Goal: Find specific page/section: Find specific page/section

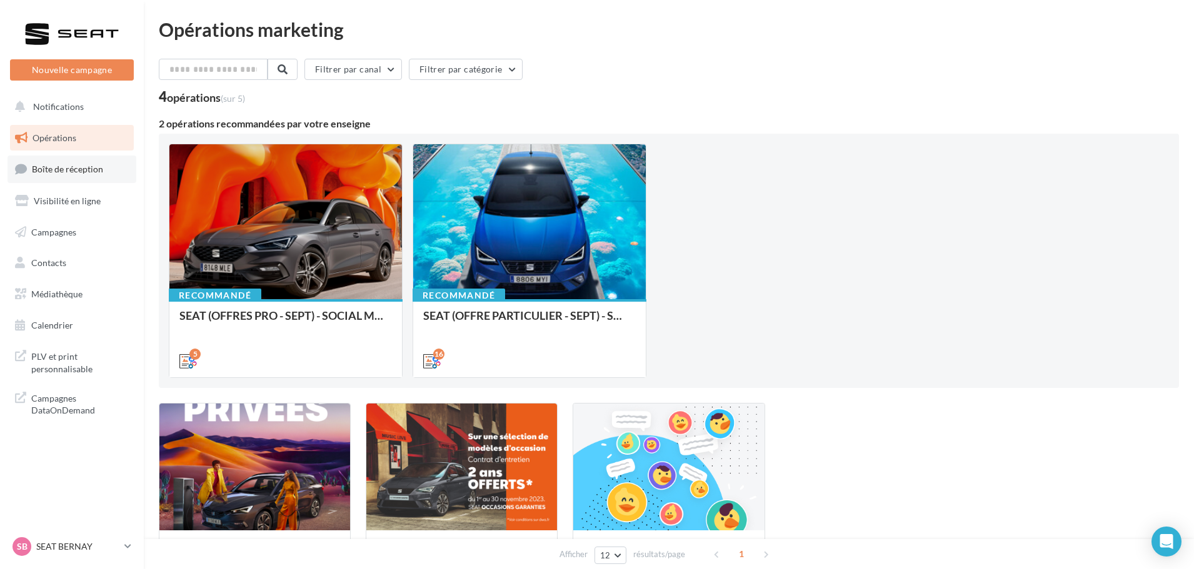
click at [84, 161] on link "Boîte de réception" at bounding box center [71, 169] width 129 height 27
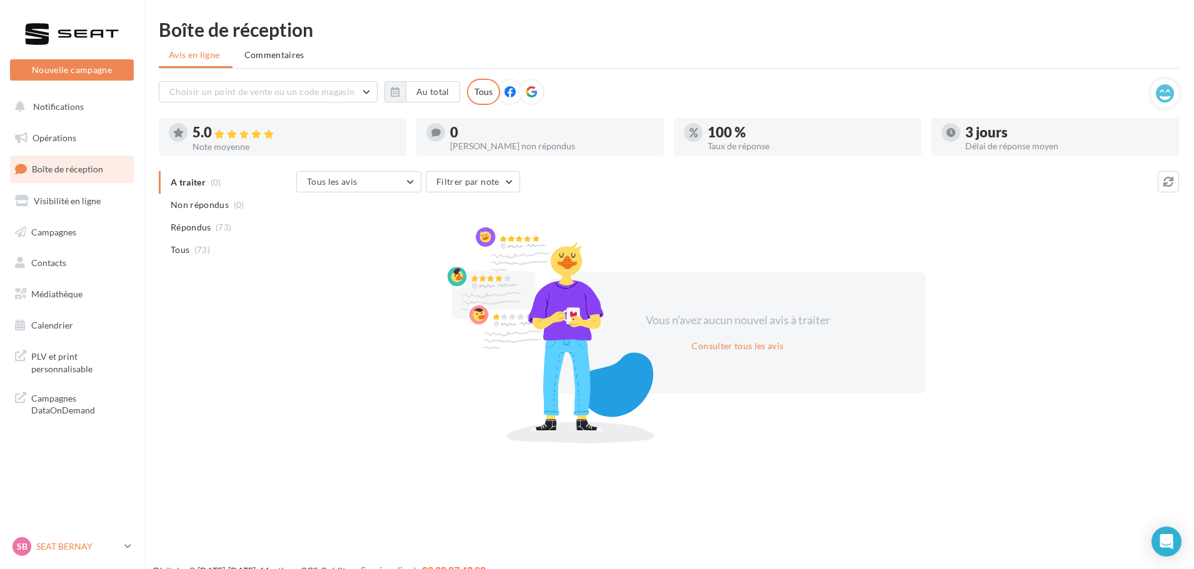
click at [40, 542] on p "SEAT BERNAY" at bounding box center [77, 547] width 83 height 12
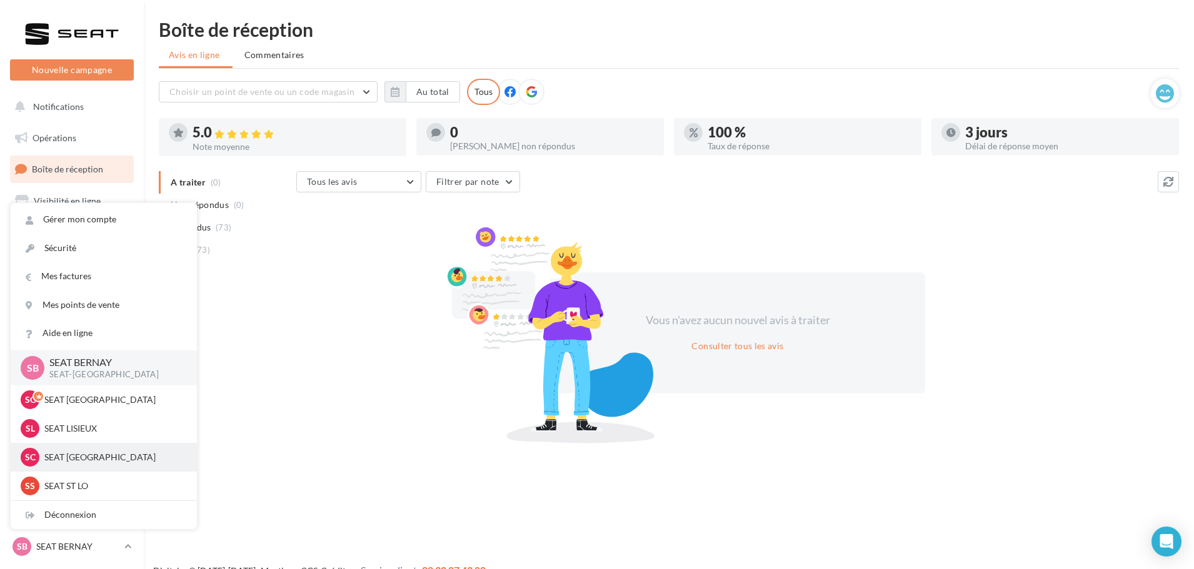
click at [95, 454] on p "SEAT CHERBOURG" at bounding box center [112, 457] width 137 height 12
